Goal: Task Accomplishment & Management: Manage account settings

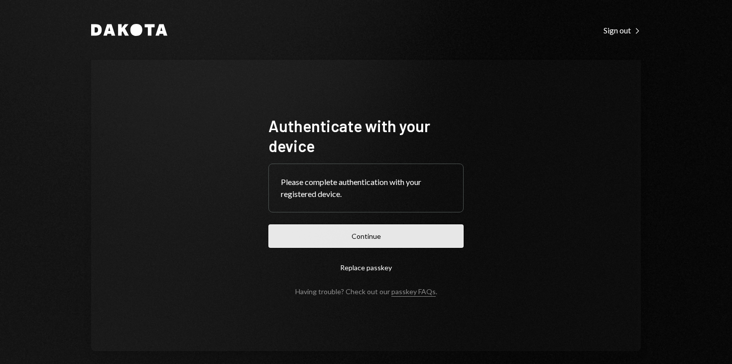
click at [354, 227] on button "Continue" at bounding box center [366, 235] width 195 height 23
